Goal: Navigation & Orientation: Find specific page/section

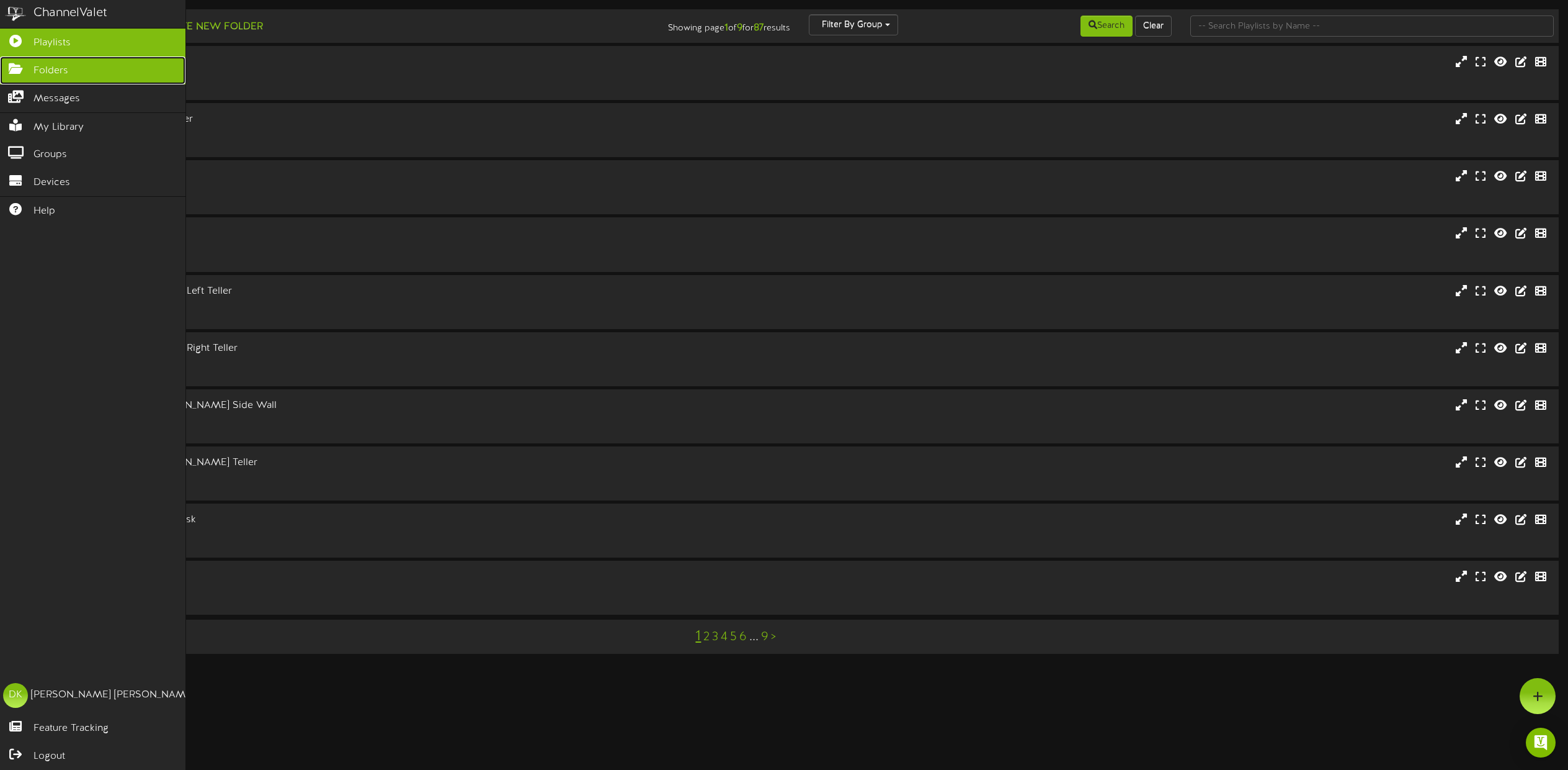
click at [22, 70] on link "Folders" at bounding box center [93, 70] width 186 height 28
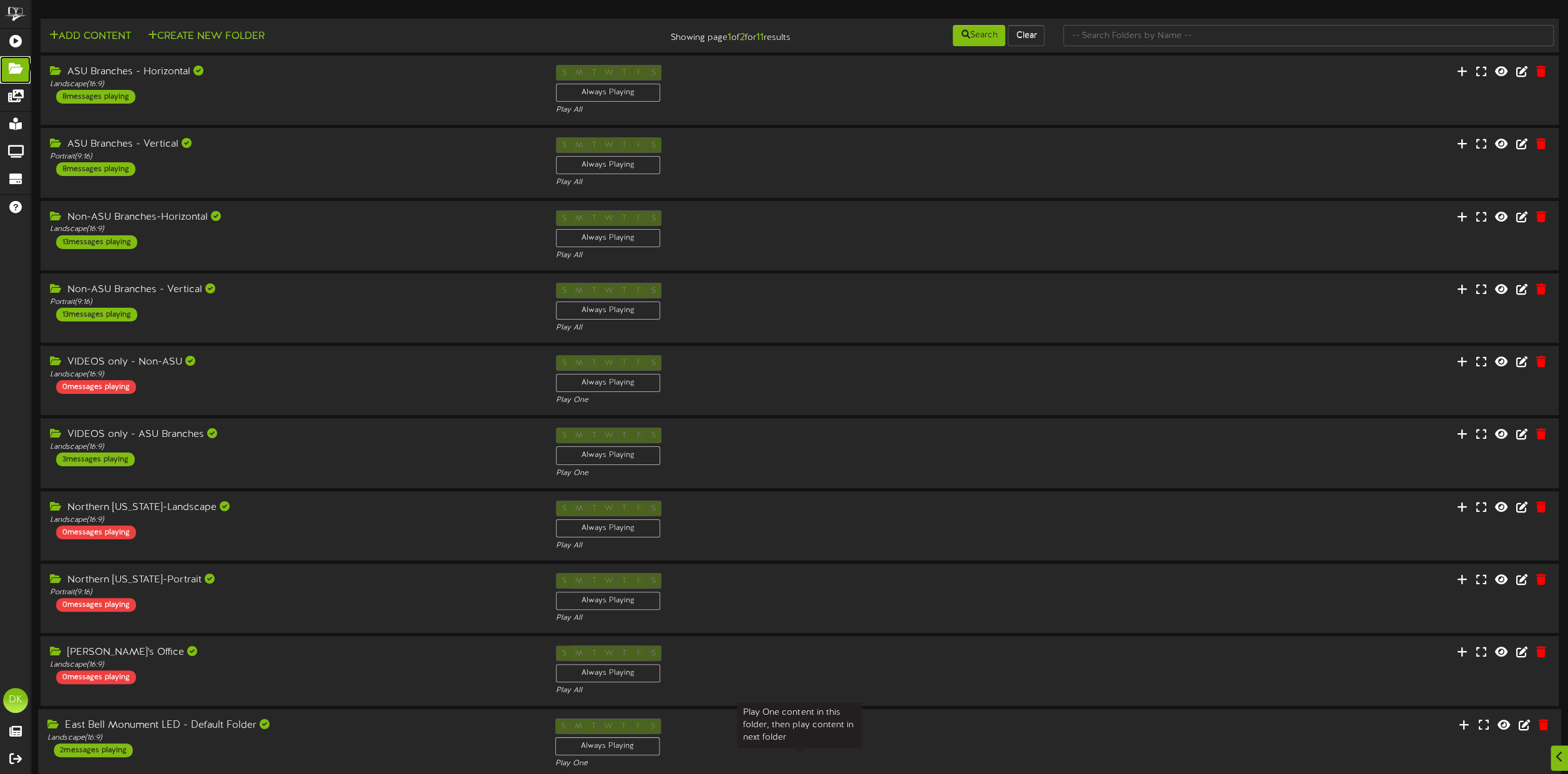
scroll to position [51, 0]
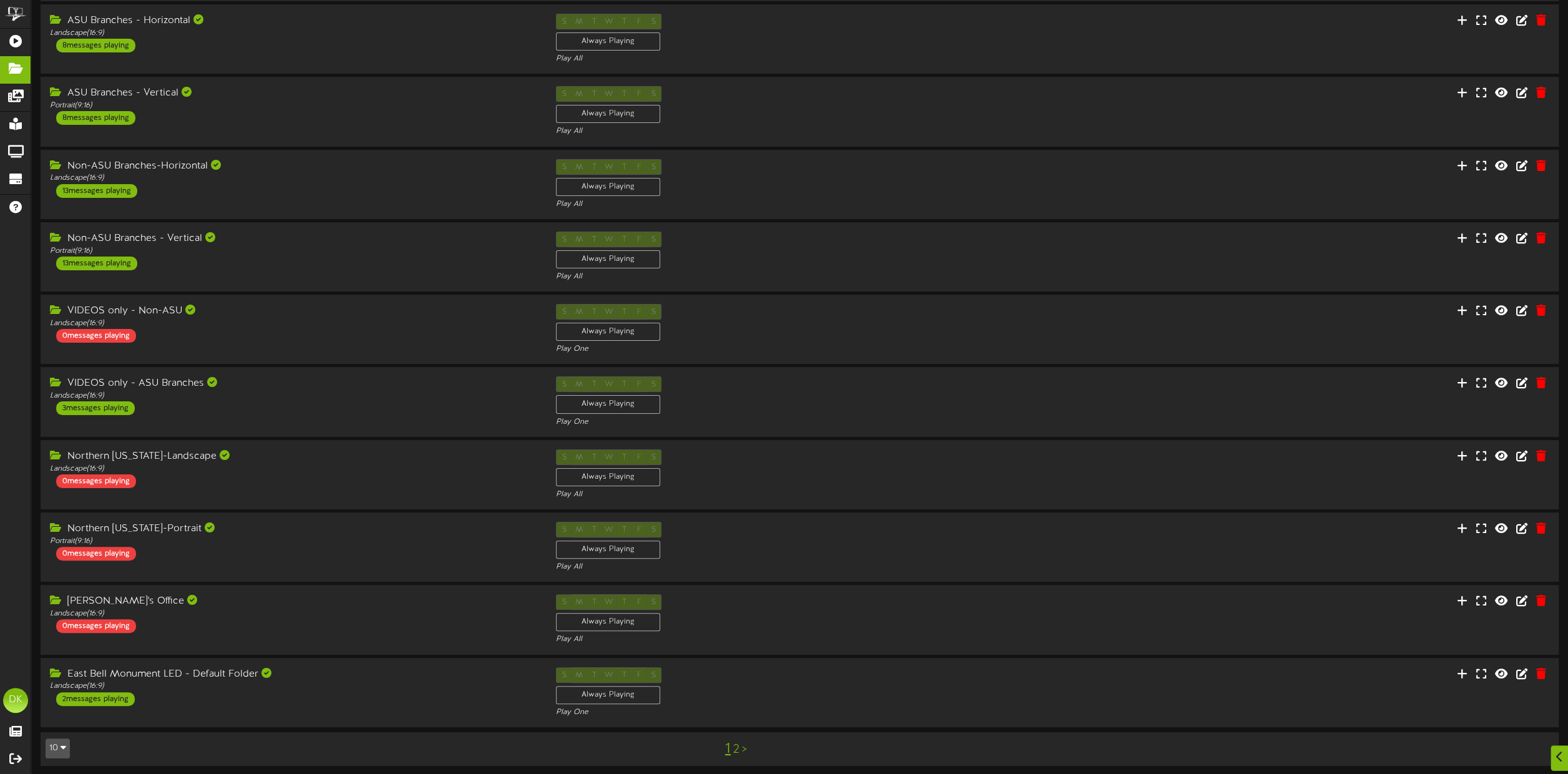
click at [57, 748] on button "10" at bounding box center [57, 748] width 24 height 20
click at [64, 684] on div "25" at bounding box center [95, 687] width 98 height 18
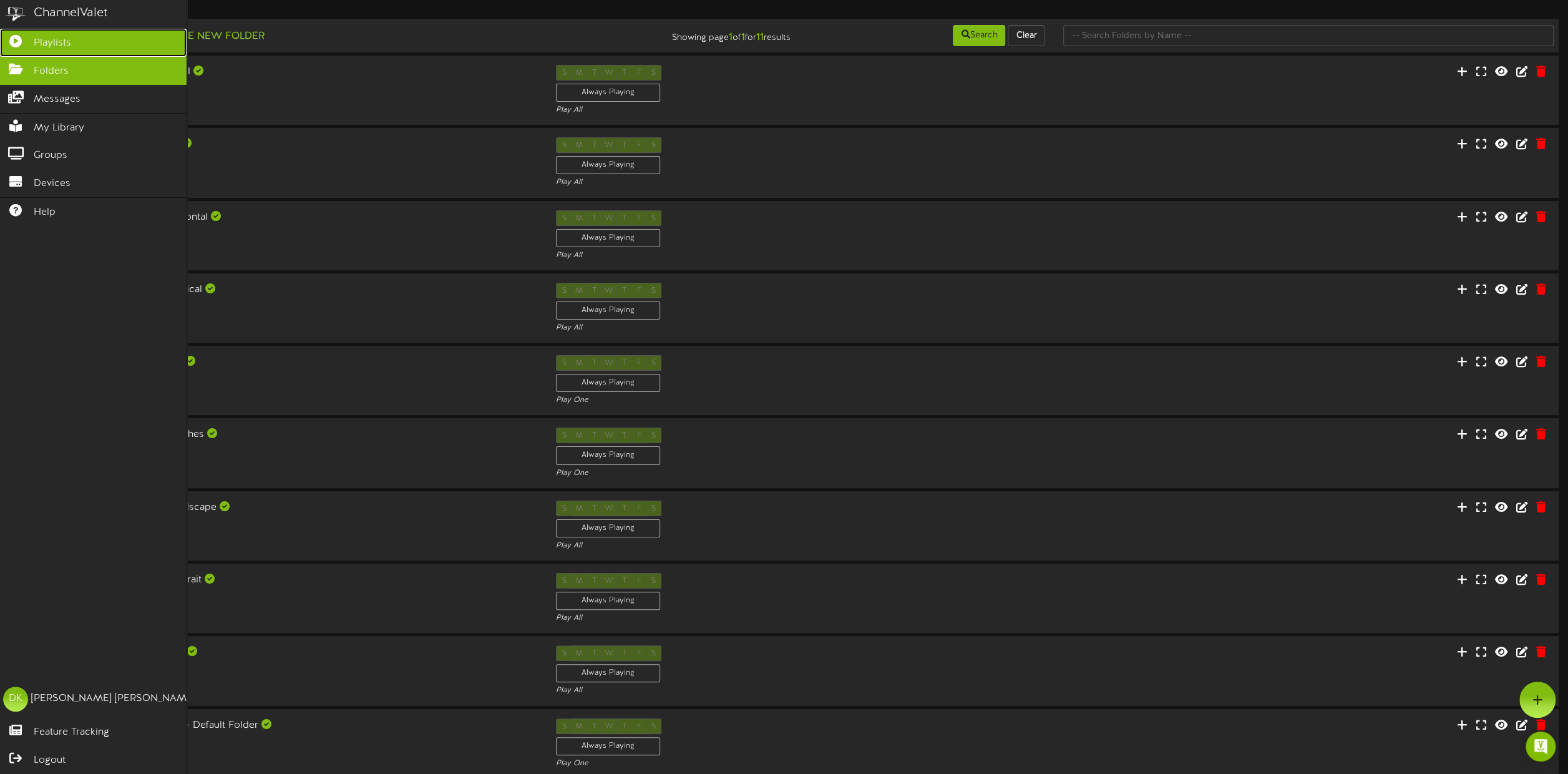
click at [47, 37] on span "Playlists" at bounding box center [52, 42] width 37 height 14
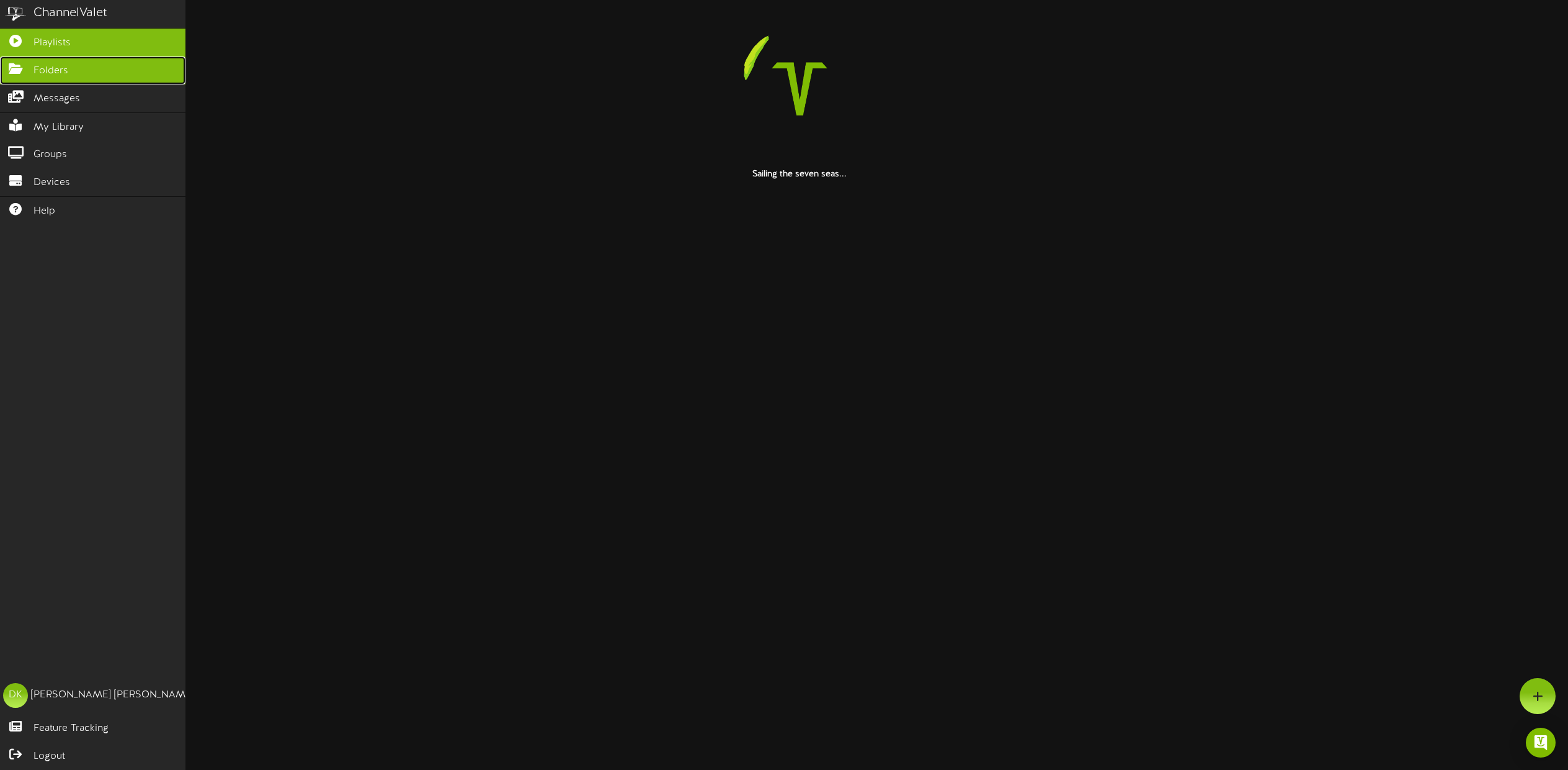
click at [15, 65] on icon at bounding box center [15, 67] width 31 height 9
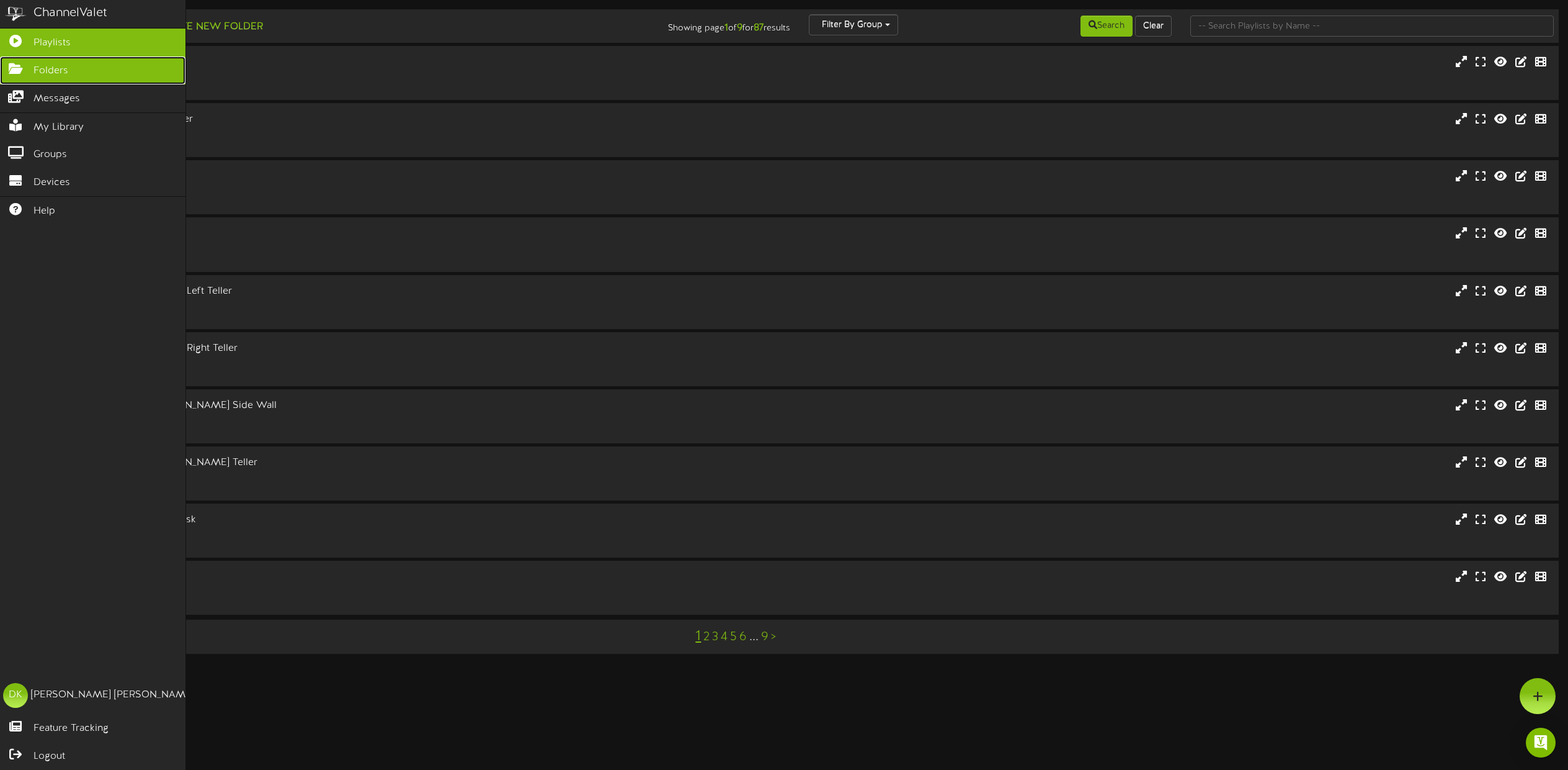
click at [17, 63] on icon at bounding box center [15, 67] width 31 height 9
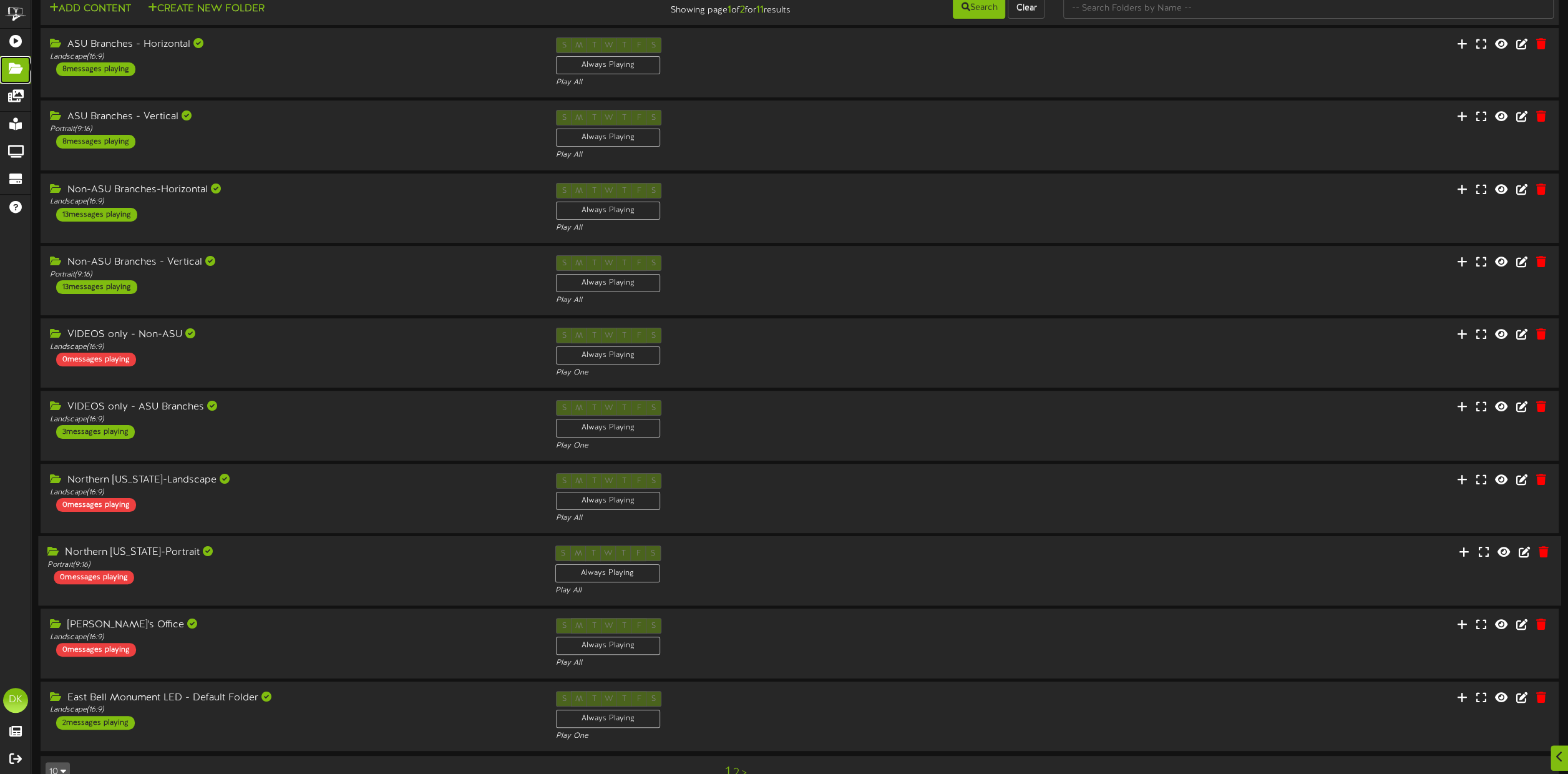
scroll to position [51, 0]
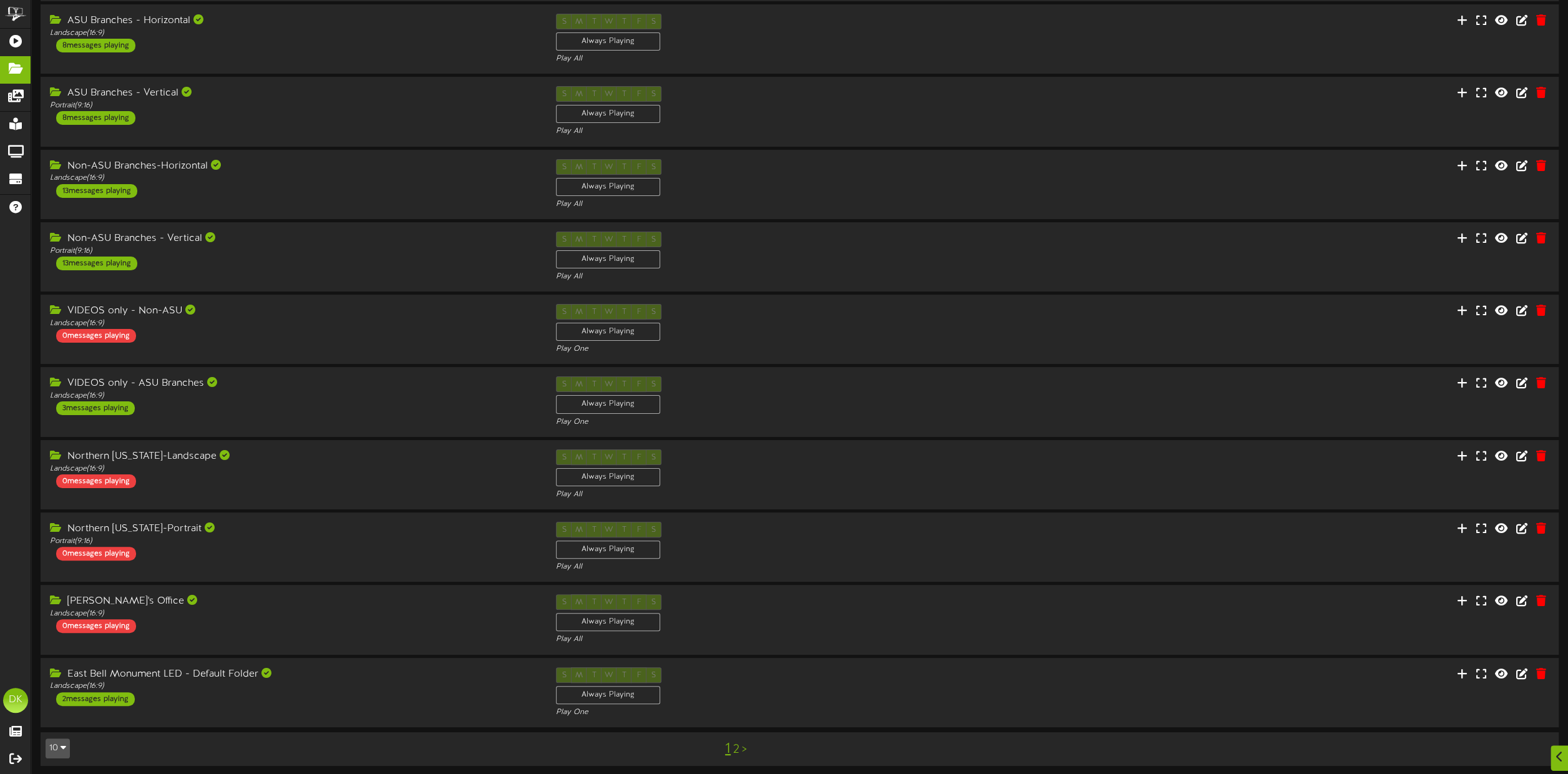
click at [66, 743] on icon "button" at bounding box center [63, 747] width 6 height 8
click at [77, 682] on div "25" at bounding box center [95, 687] width 98 height 18
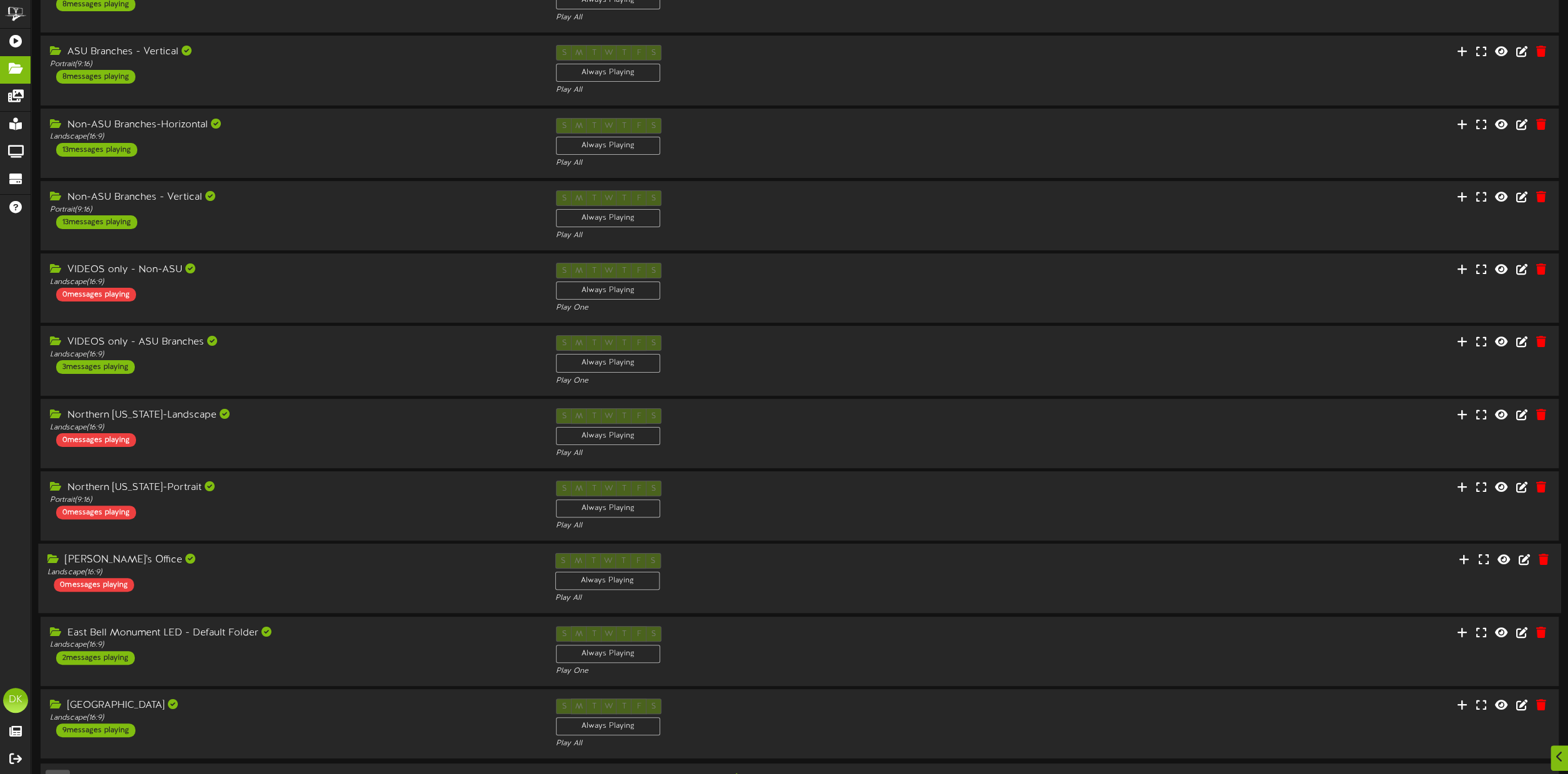
scroll to position [121, 0]
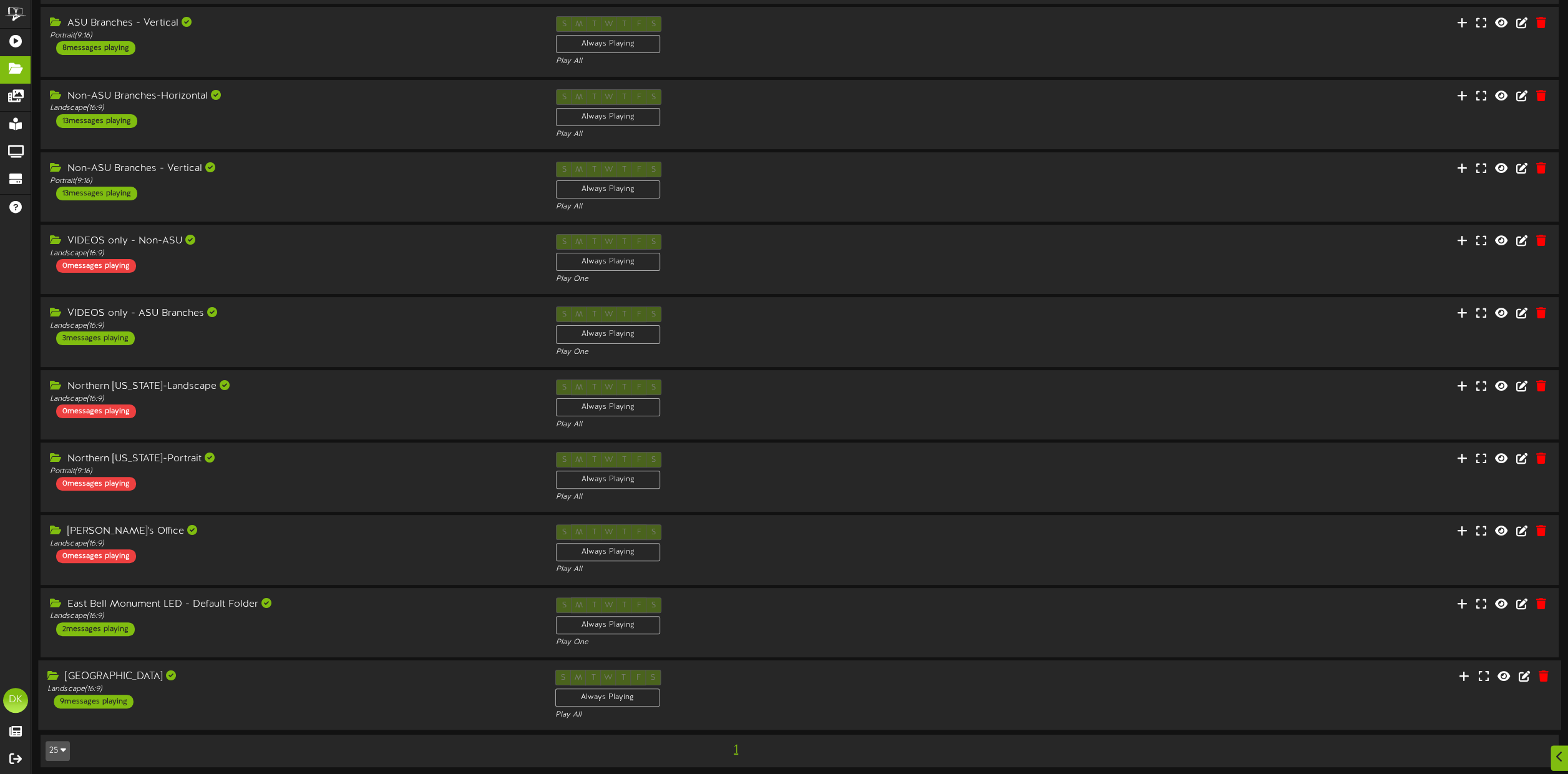
click at [96, 695] on div "9 messages playing" at bounding box center [92, 702] width 79 height 13
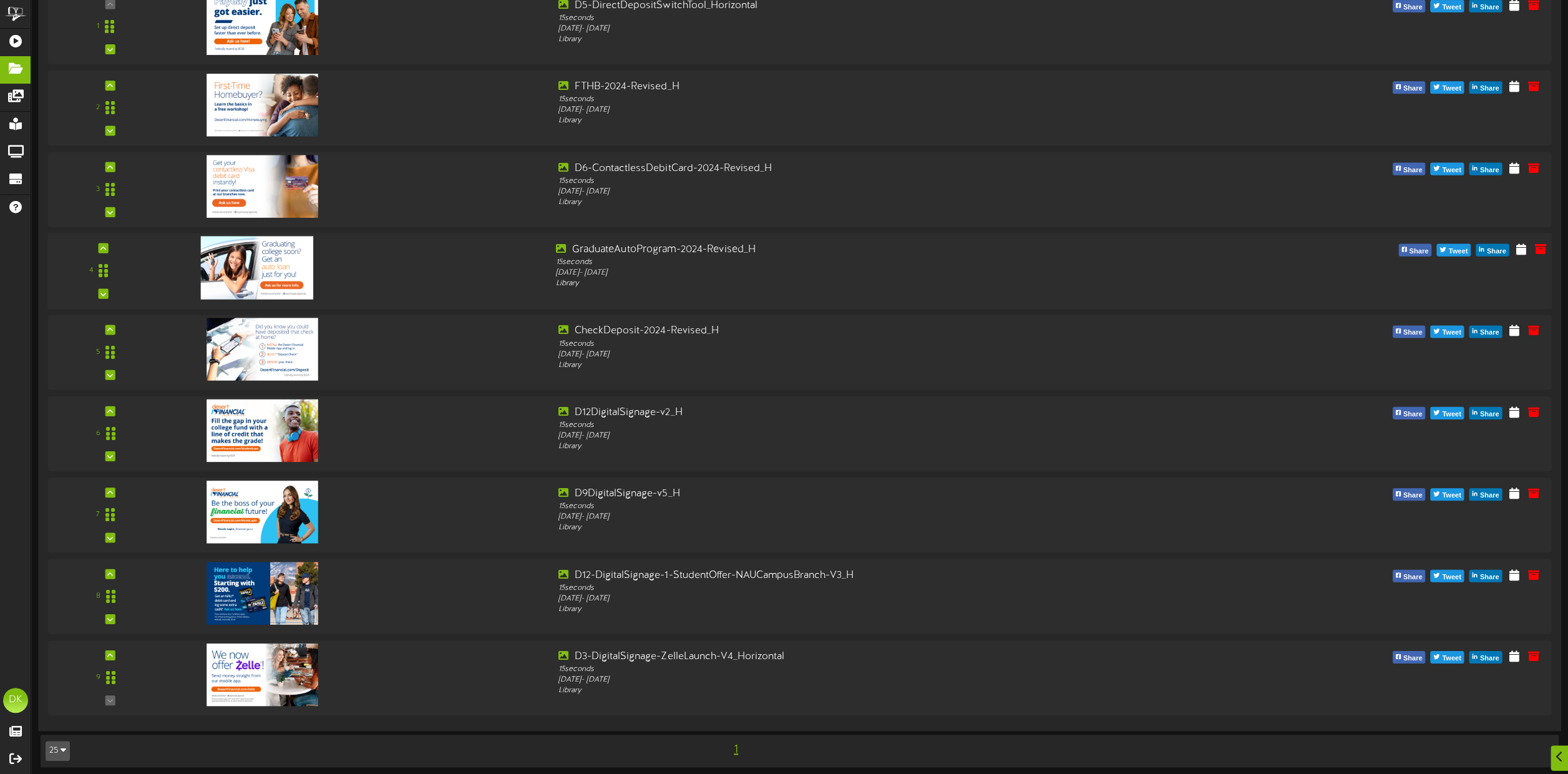
scroll to position [742, 0]
